Goal: Navigation & Orientation: Find specific page/section

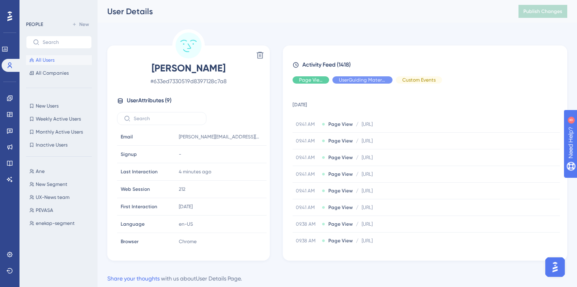
click at [41, 62] on span "All Users" at bounding box center [45, 60] width 19 height 6
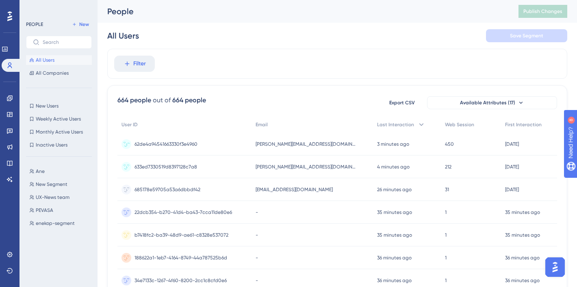
click at [273, 145] on span "[PERSON_NAME][EMAIL_ADDRESS][DOMAIN_NAME]" at bounding box center [306, 144] width 102 height 6
click at [65, 134] on span "Monthly Active Users" at bounding box center [59, 132] width 47 height 6
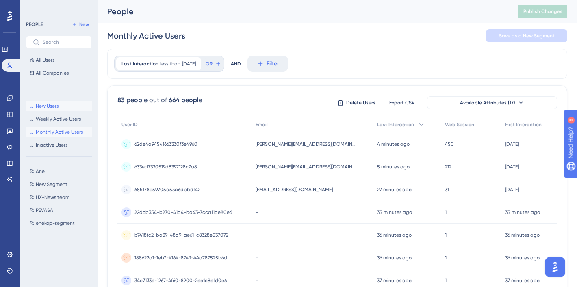
click at [43, 107] on span "New Users" at bounding box center [47, 106] width 23 height 6
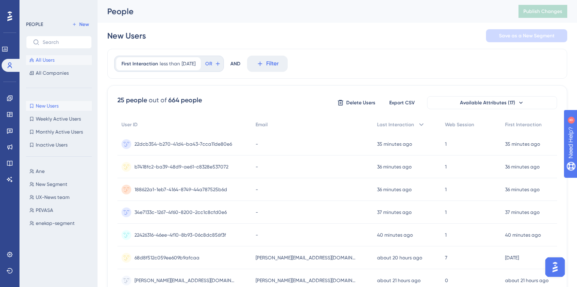
click at [44, 58] on span "All Users" at bounding box center [45, 60] width 19 height 6
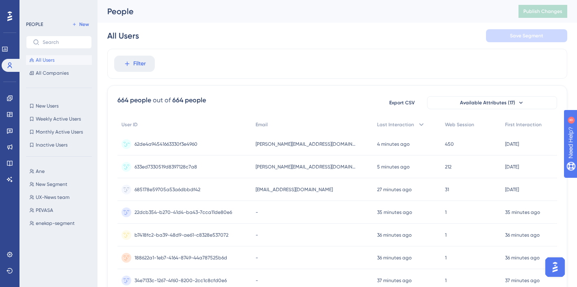
click at [188, 143] on span "62de4a94541663330f3e4960" at bounding box center [165, 144] width 63 height 6
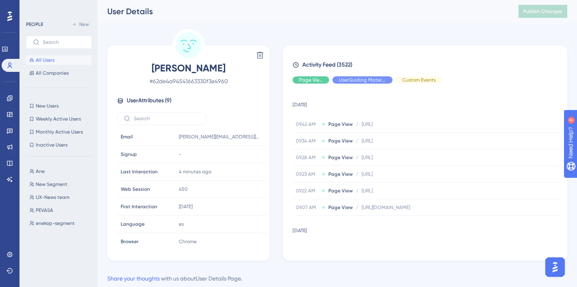
click at [56, 61] on button "All Users" at bounding box center [59, 60] width 66 height 10
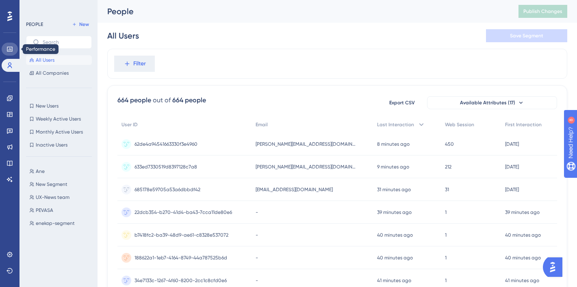
click at [10, 50] on icon at bounding box center [9, 49] width 6 height 6
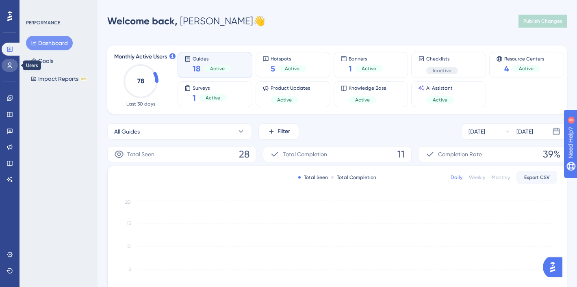
click at [11, 71] on link at bounding box center [10, 65] width 16 height 13
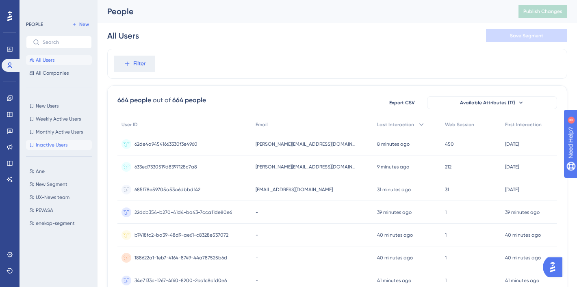
click at [50, 144] on span "Inactive Users" at bounding box center [52, 145] width 32 height 6
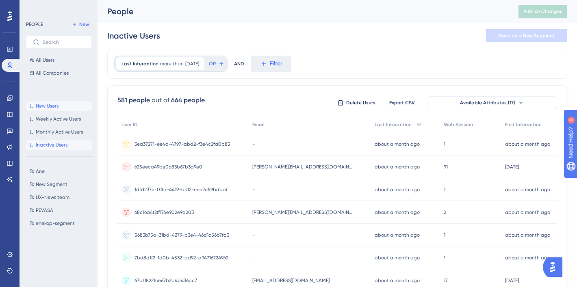
click at [51, 106] on span "New Users" at bounding box center [47, 106] width 23 height 6
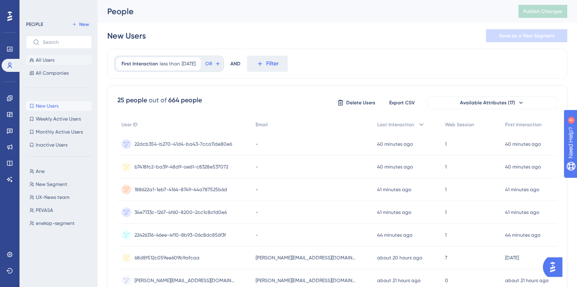
click at [52, 62] on span "All Users" at bounding box center [45, 60] width 19 height 6
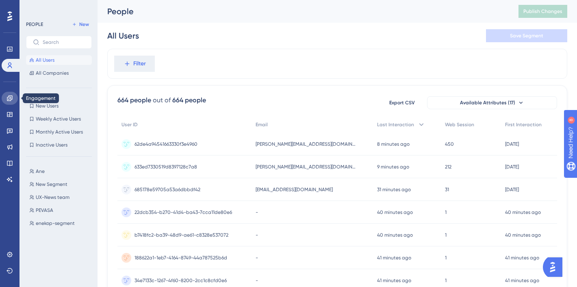
click at [15, 102] on link at bounding box center [10, 98] width 16 height 13
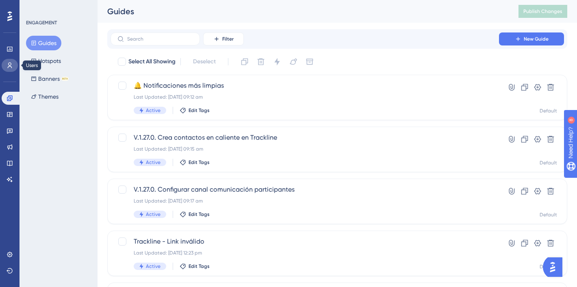
click at [13, 65] on icon at bounding box center [9, 65] width 6 height 6
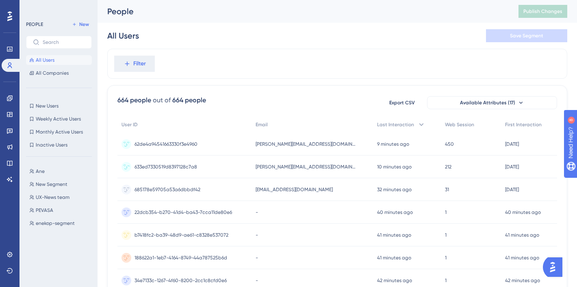
click at [143, 165] on span "633ed7330519d8397128c7a8" at bounding box center [165, 167] width 63 height 6
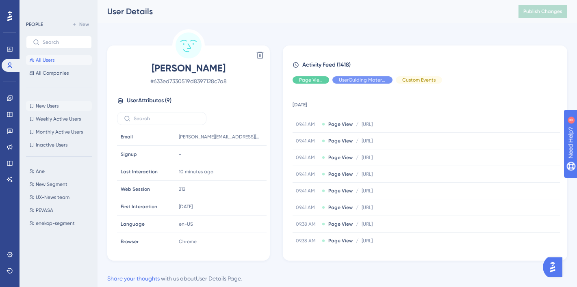
click at [56, 106] on span "New Users" at bounding box center [47, 106] width 23 height 6
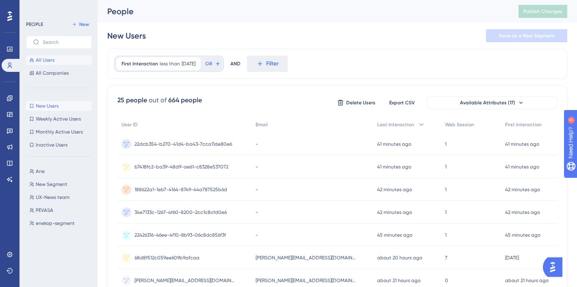
click at [46, 58] on span "All Users" at bounding box center [45, 60] width 19 height 6
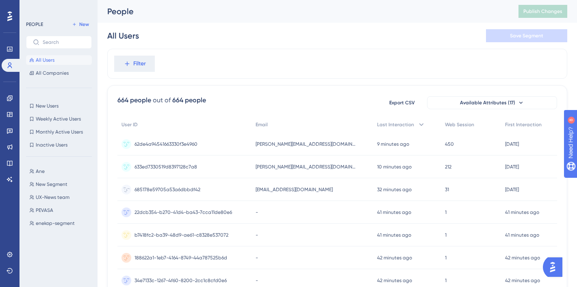
click at [155, 185] on div "685178e59705a53a6dbbdf42 685178e59705a53a6dbbdf42" at bounding box center [167, 189] width 66 height 23
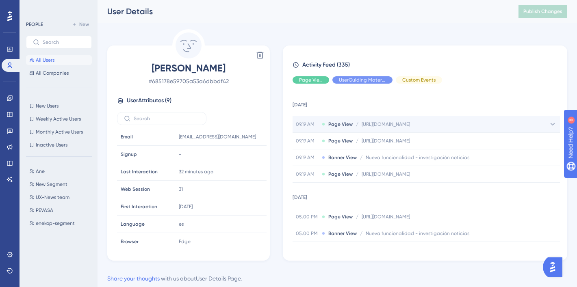
click at [415, 120] on div "09.19 AM Page View / https://web.codecontractplattform.com/track/main/trackLine…" at bounding box center [425, 124] width 267 height 16
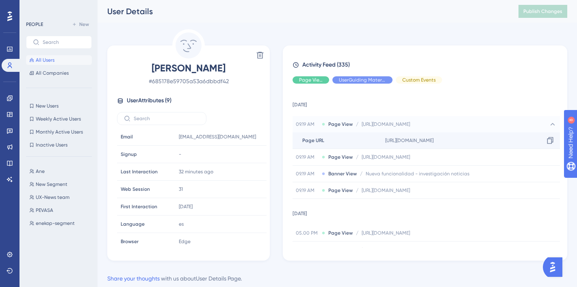
click at [415, 145] on div "https://web.codecontractplattform.com/track/main/trackLine Copy https://web.cod…" at bounding box center [471, 140] width 178 height 16
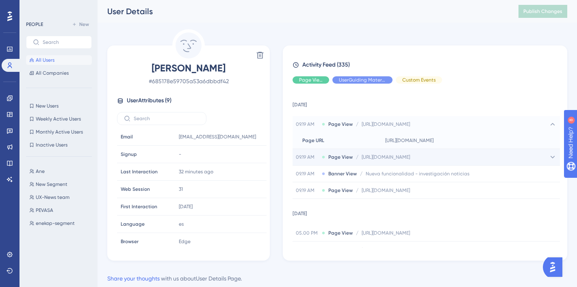
click at [404, 153] on div "09.19 AM Page View / https://web.codecontractplattform.com/dashboard https://we…" at bounding box center [425, 157] width 267 height 16
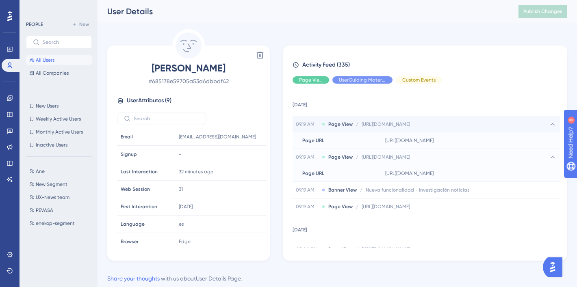
click at [391, 128] on div "09.19 AM Page View / https://web.codecontractplattform.com/track/main/trackLine…" at bounding box center [425, 124] width 267 height 16
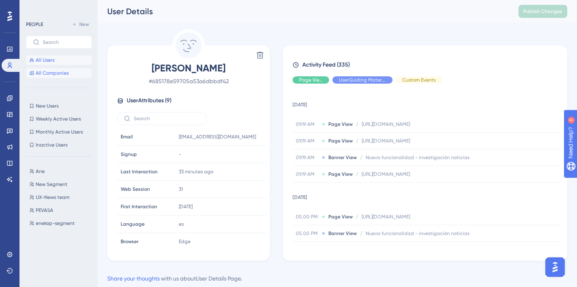
click at [52, 71] on span "All Companies" at bounding box center [52, 73] width 33 height 6
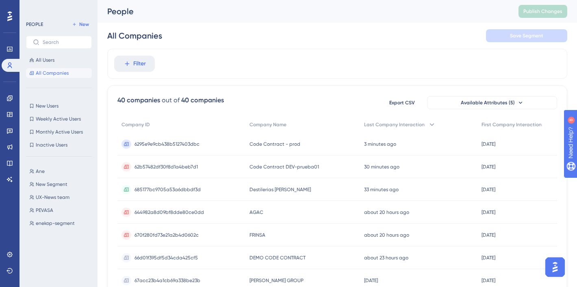
click at [158, 142] on span "6295e9e9cb438b5127403dbc" at bounding box center [166, 144] width 65 height 6
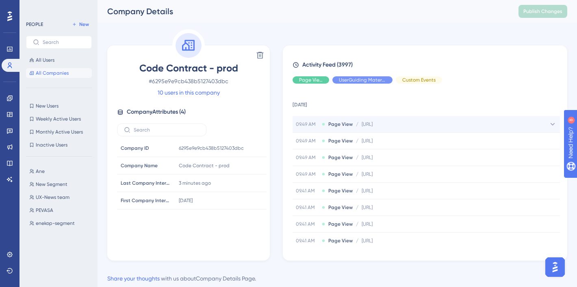
click at [342, 122] on span "Page View" at bounding box center [340, 124] width 24 height 6
click at [48, 62] on span "All Users" at bounding box center [45, 60] width 19 height 6
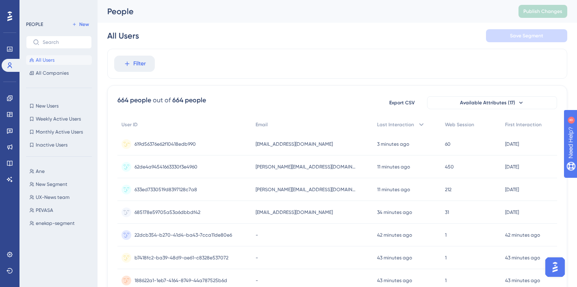
click at [279, 147] on span "[EMAIL_ADDRESS][DOMAIN_NAME]" at bounding box center [293, 144] width 77 height 6
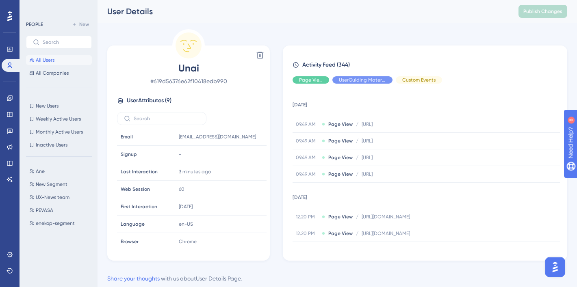
click at [41, 63] on span "All Users" at bounding box center [45, 60] width 19 height 6
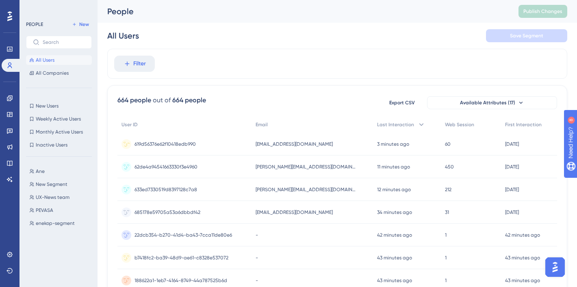
click at [283, 149] on div "[EMAIL_ADDRESS][DOMAIN_NAME] [EMAIL_ADDRESS][DOMAIN_NAME]" at bounding box center [311, 144] width 121 height 23
